Goal: Find contact information: Find contact information

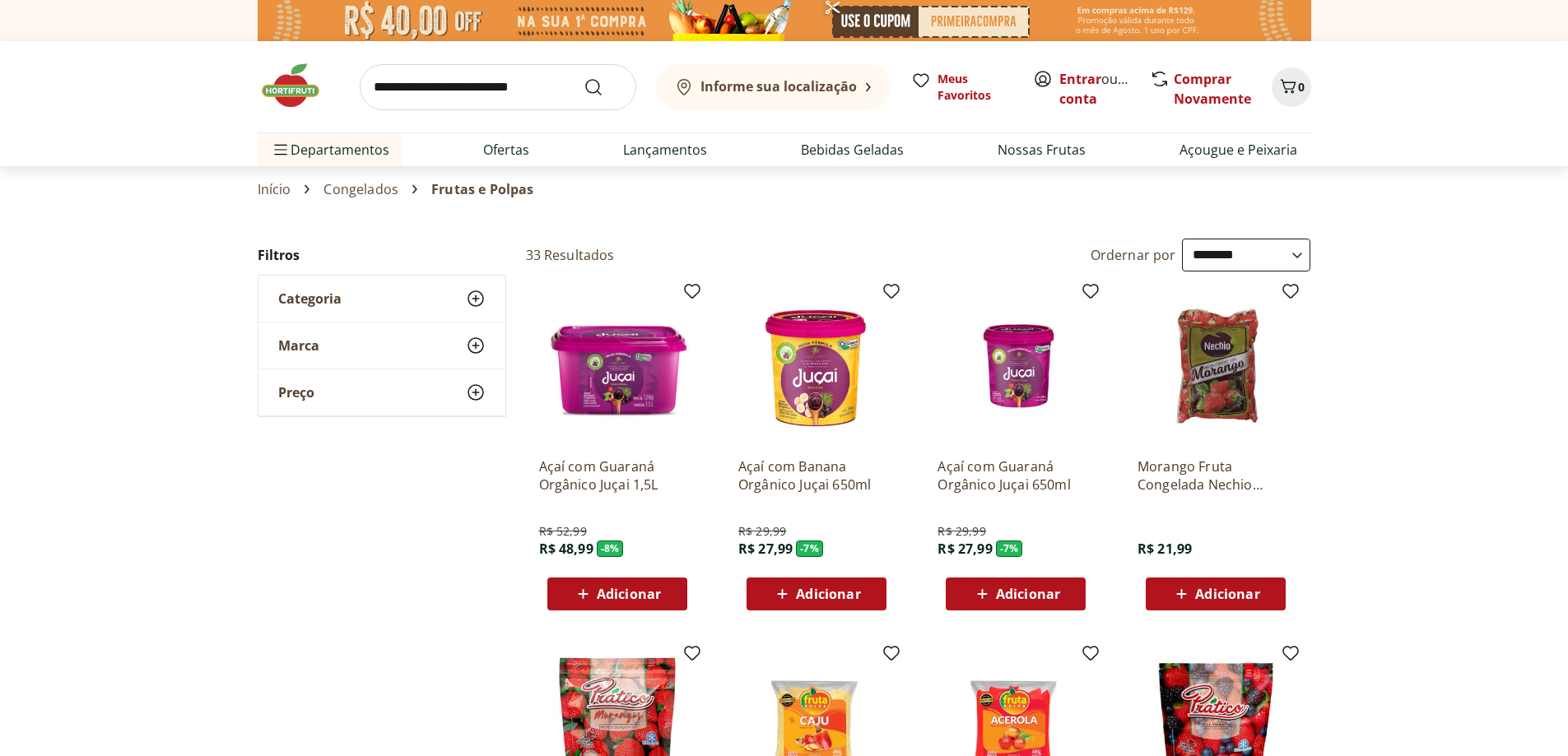
select select "**********"
click at [309, 93] on img at bounding box center [299, 86] width 82 height 50
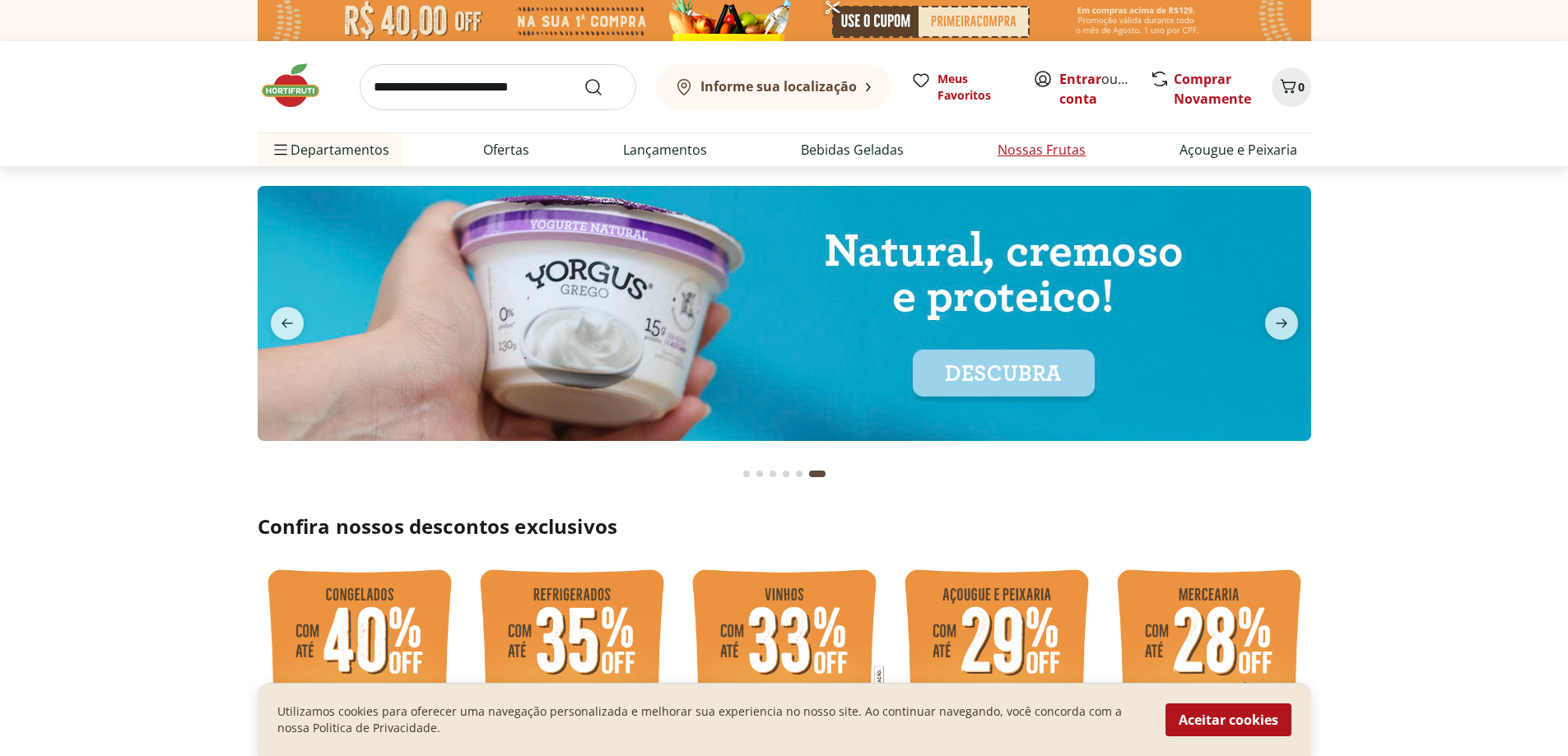
click at [1030, 154] on link "Nossas Frutas" at bounding box center [1042, 150] width 88 height 20
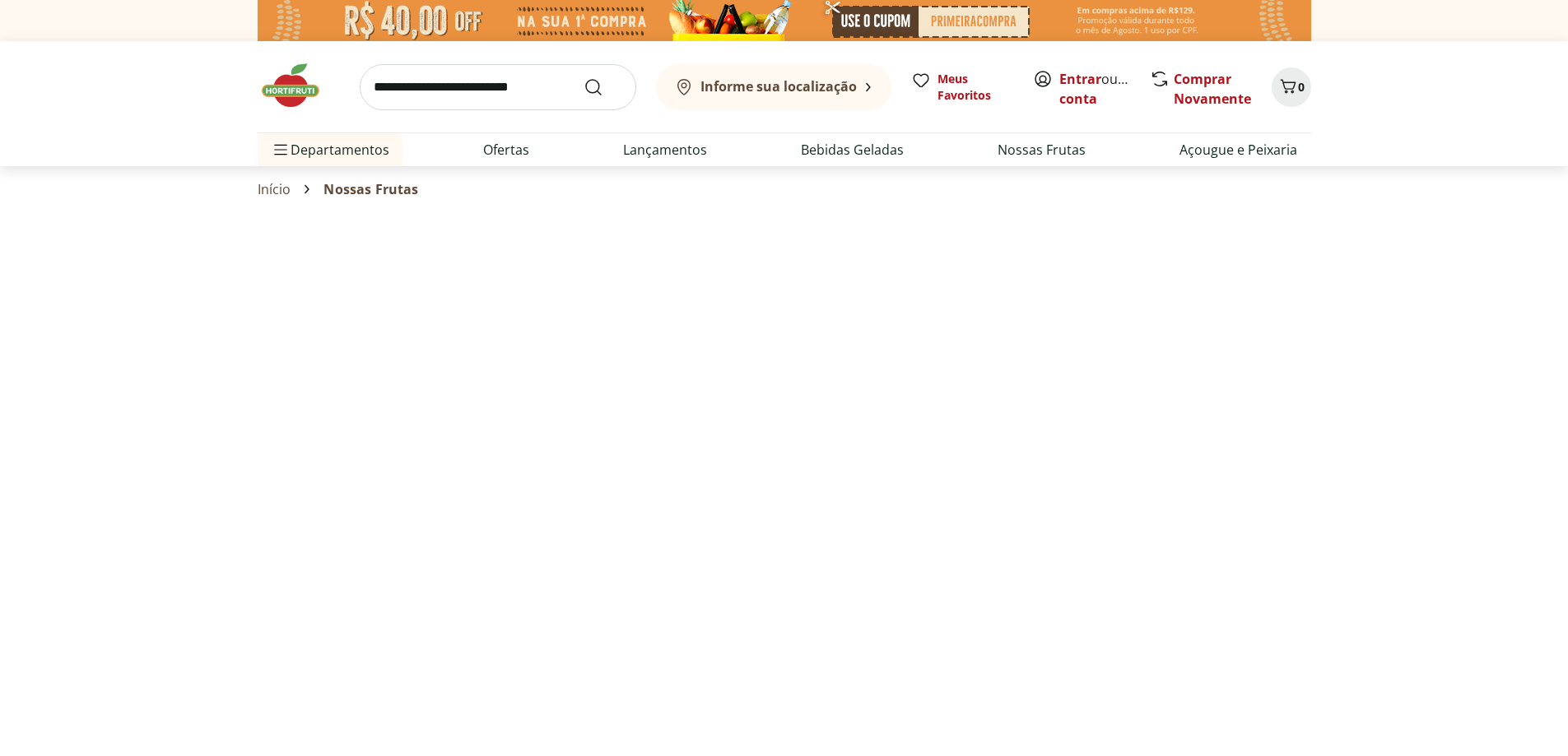
select select "**********"
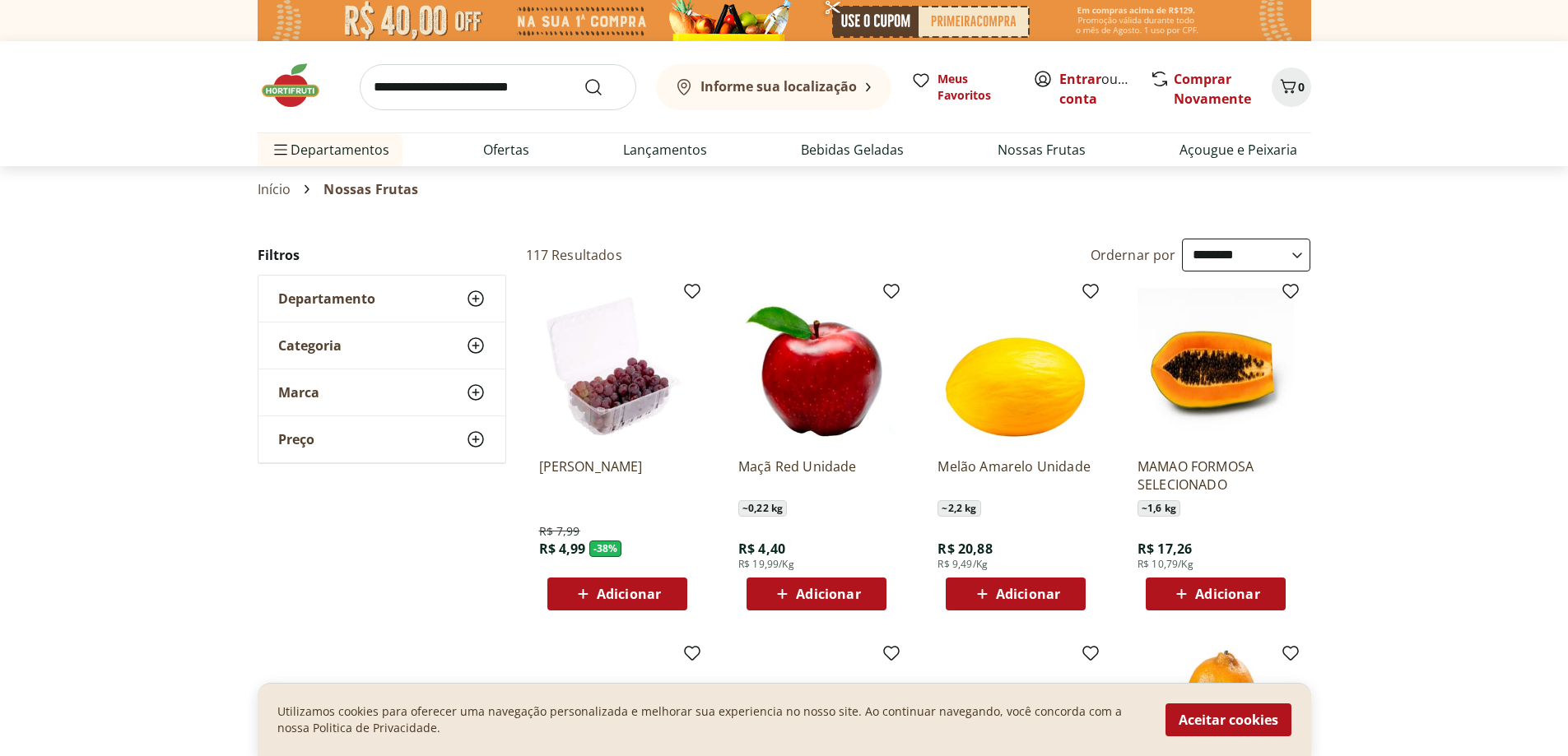
click at [373, 296] on span "Departamento" at bounding box center [327, 298] width 97 height 16
click at [301, 336] on label "Hortifruti 117" at bounding box center [392, 329] width 187 height 16
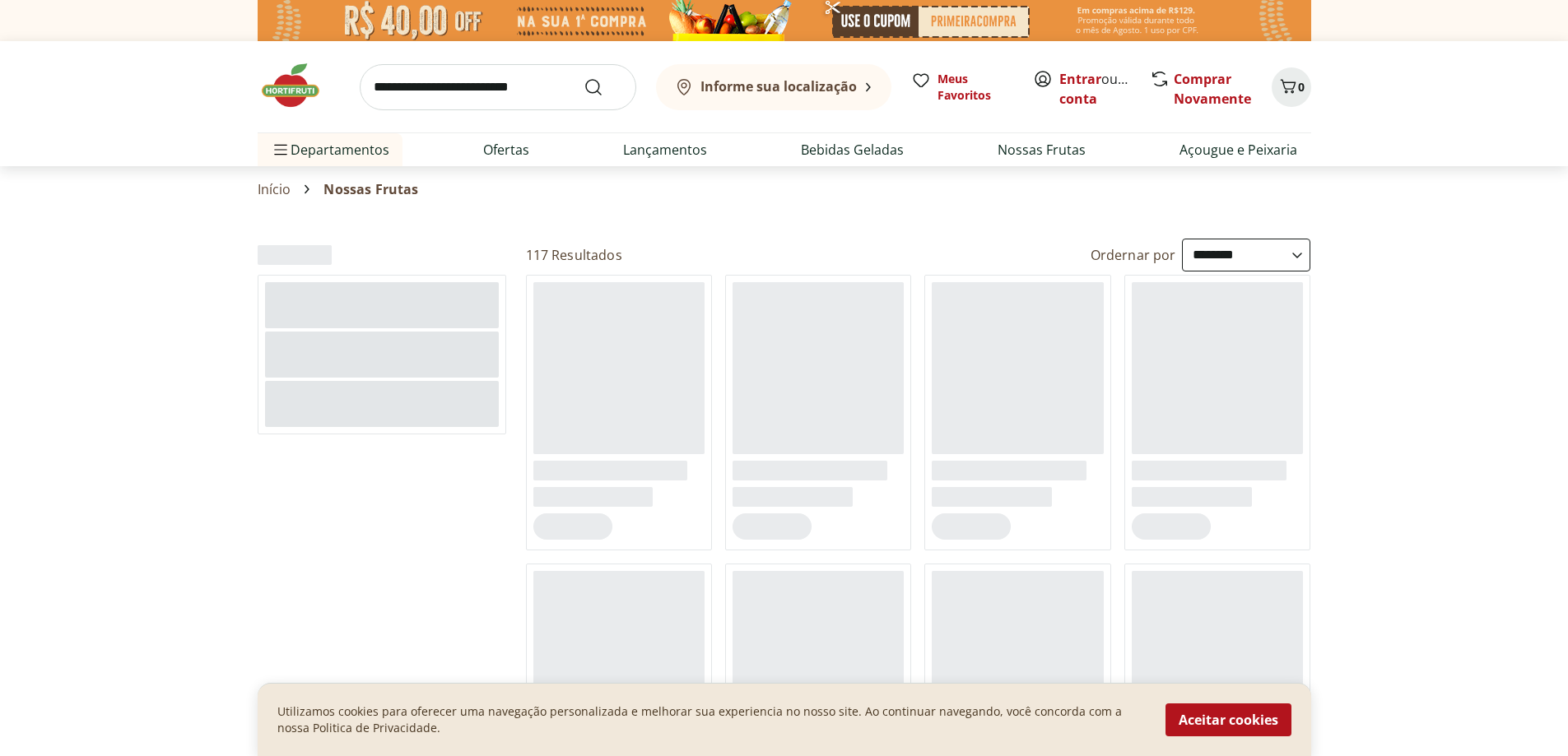
click at [297, 326] on div at bounding box center [382, 305] width 234 height 46
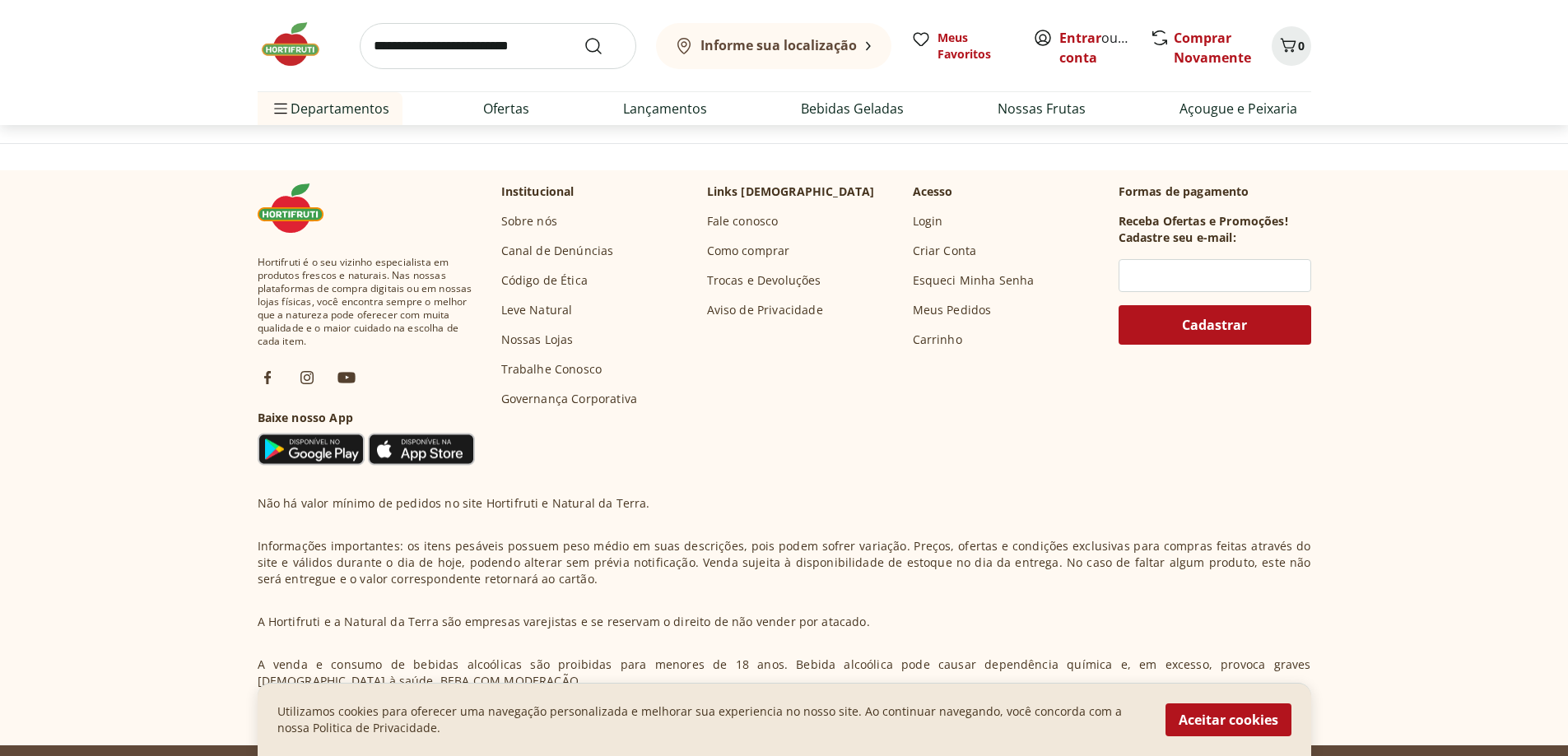
scroll to position [1438, 0]
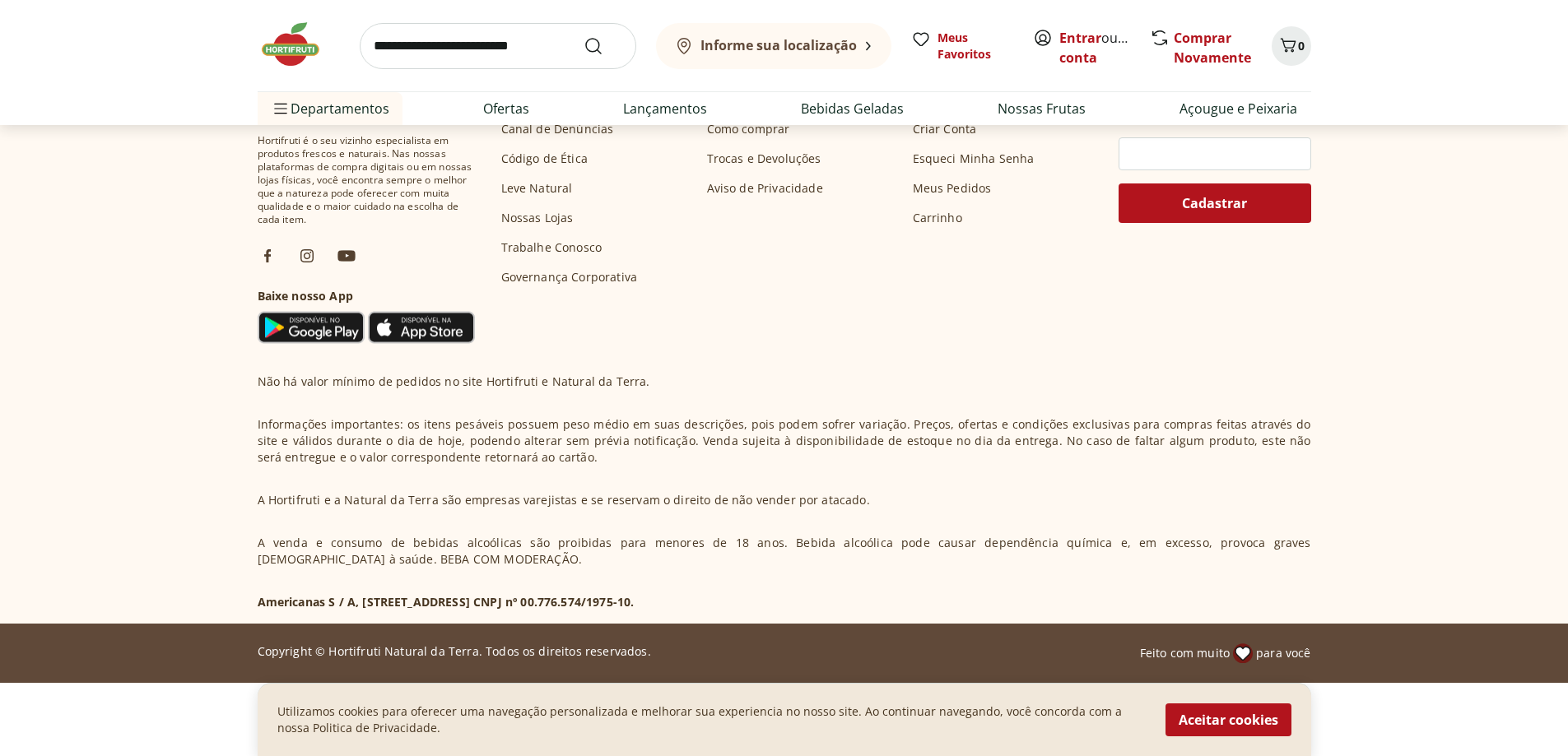
drag, startPoint x: 272, startPoint y: 598, endPoint x: 698, endPoint y: 601, distance: 426.0
click at [634, 601] on p "Americanas S / A, [STREET_ADDRESS] CNPJ nº 00.776.574/1975-10." at bounding box center [446, 601] width 377 height 16
click at [634, 604] on p "Americanas S / A, [STREET_ADDRESS] CNPJ nº 00.776.574/1975-10." at bounding box center [446, 601] width 377 height 16
drag, startPoint x: 680, startPoint y: 598, endPoint x: 808, endPoint y: 604, distance: 128.1
click at [808, 604] on div "Não há valor mínimo de pedidos no site Hortifruti e Natural da Terra. Informaçõ…" at bounding box center [784, 492] width 1053 height 237
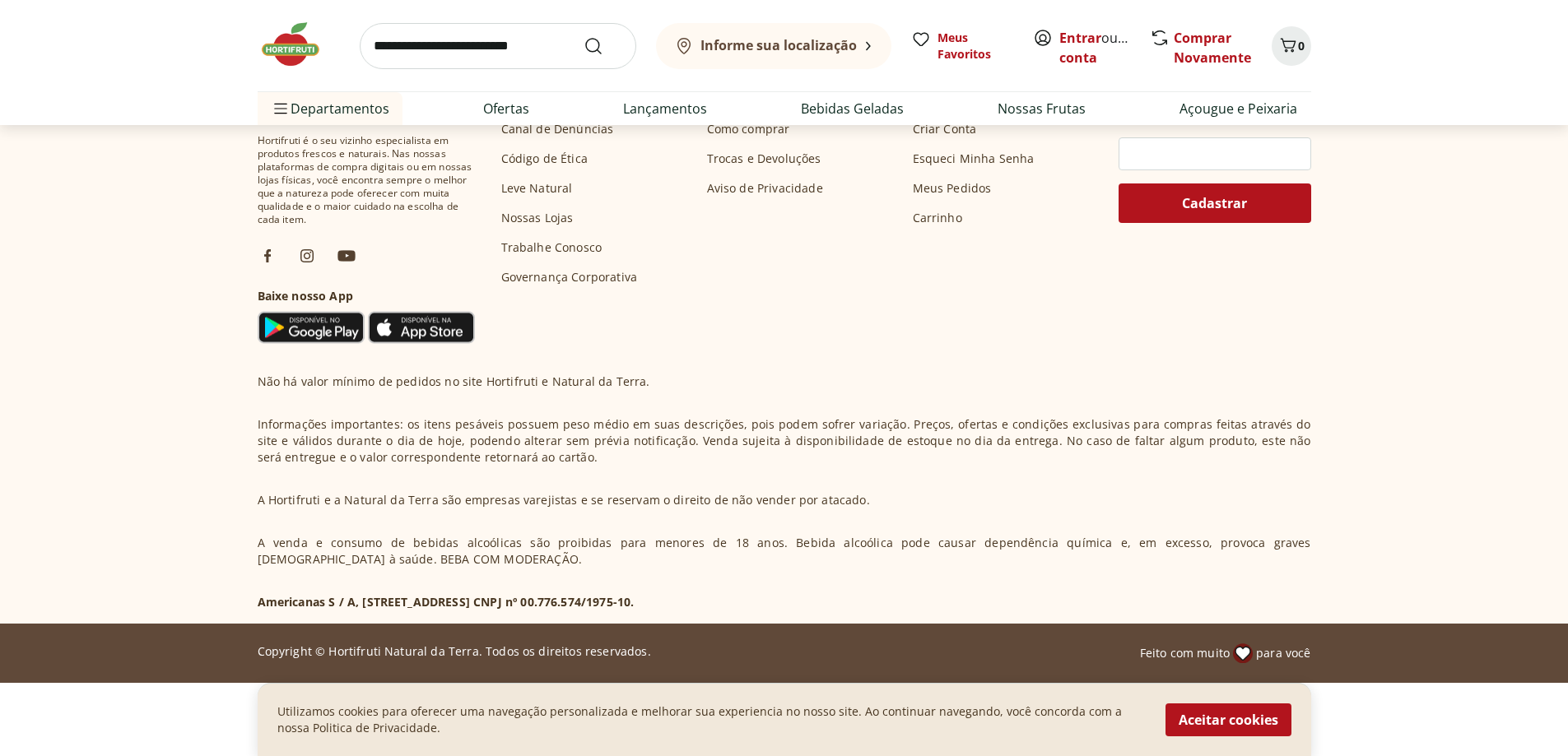
copy p "00.776.574/1975-10."
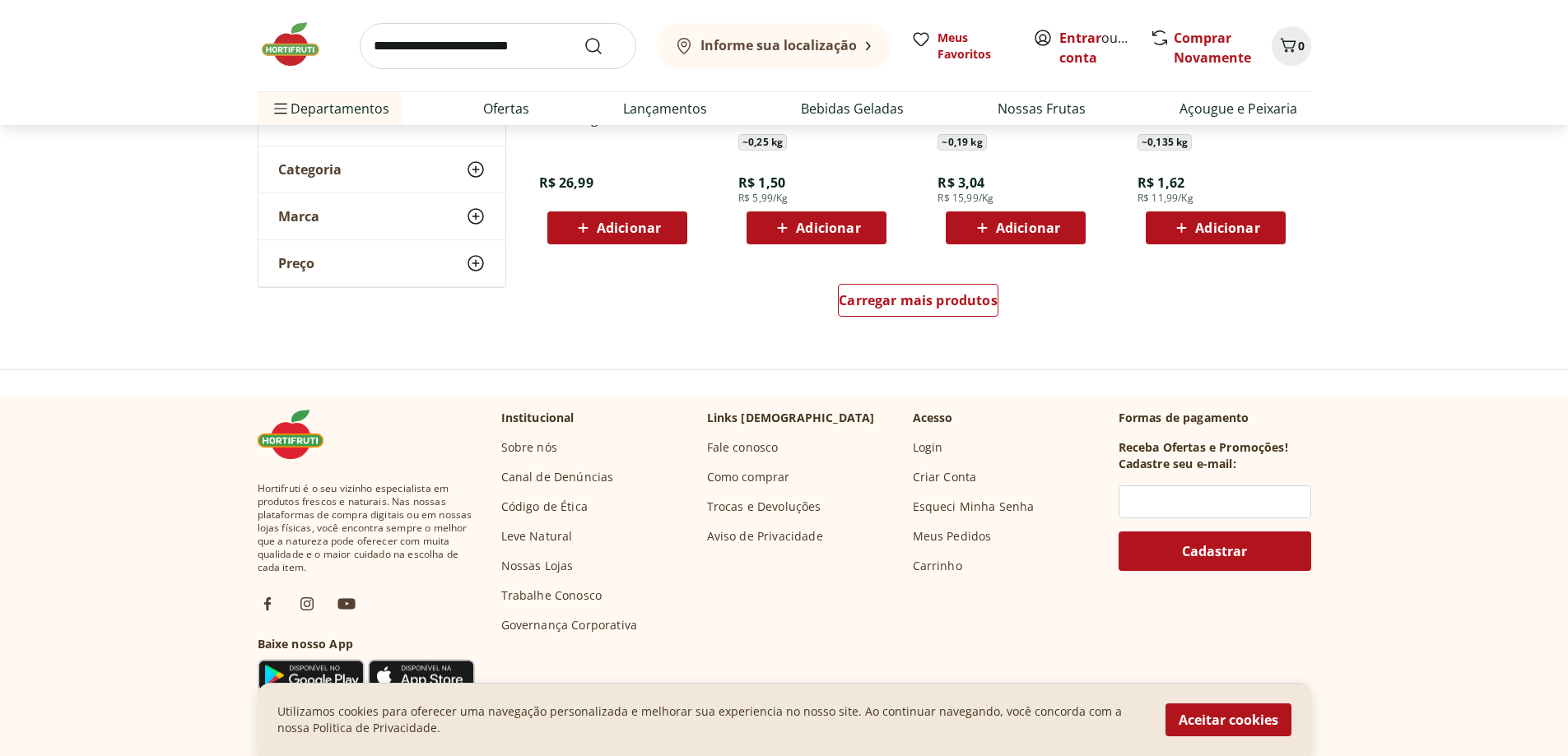
scroll to position [1273, 0]
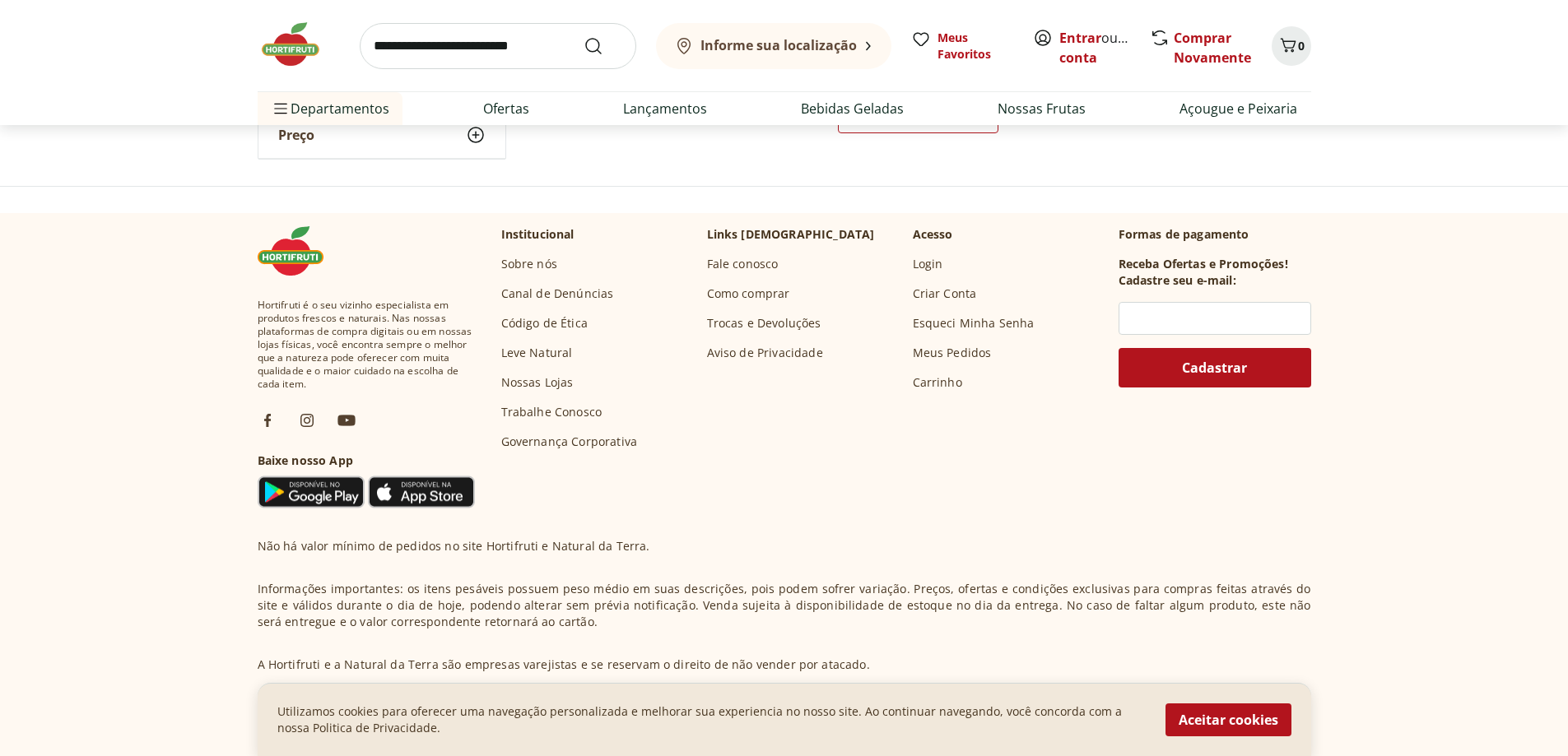
click at [717, 263] on link "Fale conosco" at bounding box center [742, 263] width 72 height 16
